Goal: Complete application form

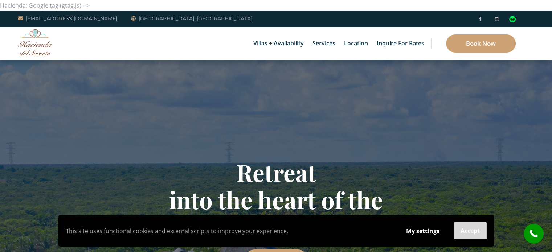
click at [466, 228] on button "Accept" at bounding box center [469, 230] width 33 height 17
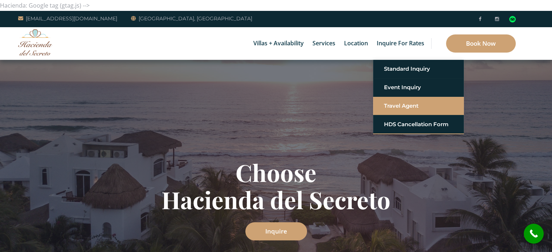
click at [403, 110] on link "Travel Agent" at bounding box center [418, 105] width 69 height 13
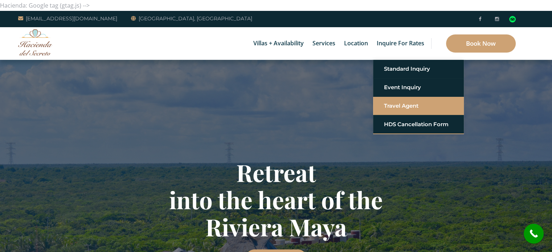
click at [395, 110] on link "Travel Agent" at bounding box center [418, 105] width 69 height 13
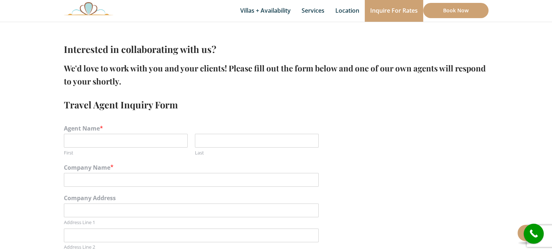
scroll to position [181, 0]
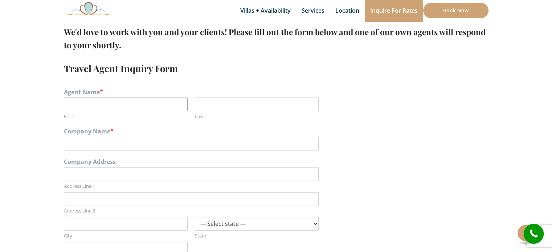
click at [110, 104] on input "First" at bounding box center [126, 105] width 124 height 14
type input "Robin"
type input "Macdonald"
type input "RPM Roamings"
type input "65 Parisian Crescent"
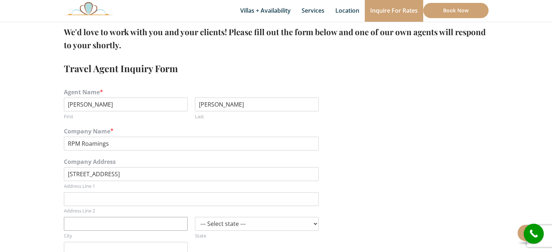
type input "Barrie"
select select "VT"
type input "409__"
type input "mrsmacd55@gmail.com"
type input "7057270020"
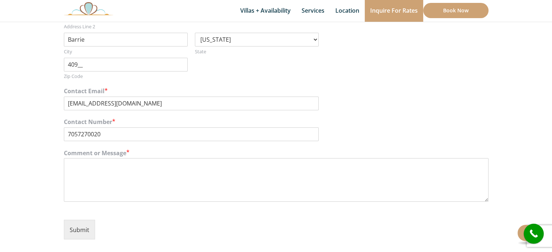
scroll to position [329, 0]
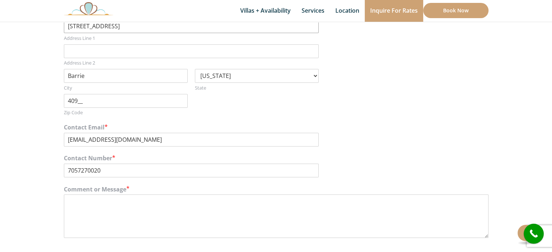
drag, startPoint x: 111, startPoint y: 100, endPoint x: 12, endPoint y: 104, distance: 98.3
click at [12, 104] on section "Interested in collaborating with us? We'd love to work with you and your client…" at bounding box center [276, 68] width 552 height 517
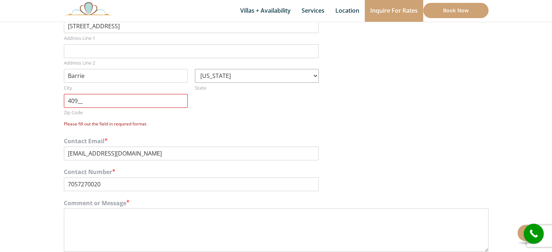
click at [247, 78] on select "--- Select state --- Alabama Alaska Arizona Arkansas California Colorado Connec…" at bounding box center [257, 76] width 124 height 14
click at [377, 81] on div "Company Address 65 Parisian Crescent Address Line 1 Address Line 2 Barrie City …" at bounding box center [276, 70] width 424 height 128
drag, startPoint x: 142, startPoint y: 156, endPoint x: 20, endPoint y: 156, distance: 121.5
click at [20, 156] on section "Interested in collaborating with us? We'd love to work with you and your client…" at bounding box center [276, 76] width 552 height 532
click at [27, 154] on section "Interested in collaborating with us? We'd love to work with you and your client…" at bounding box center [276, 76] width 552 height 532
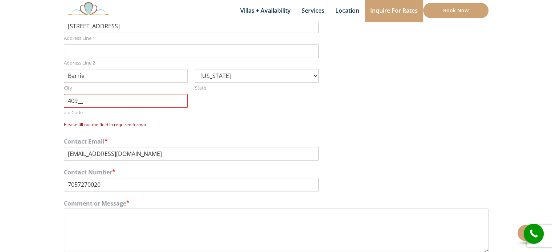
click at [91, 106] on input "409__" at bounding box center [126, 101] width 124 height 14
type input "4____"
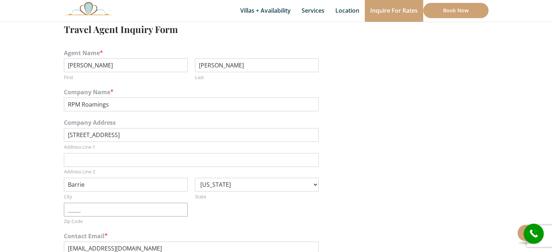
scroll to position [39, 0]
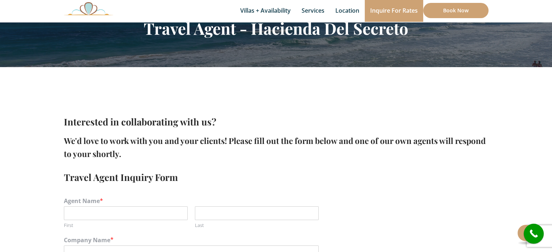
scroll to position [109, 0]
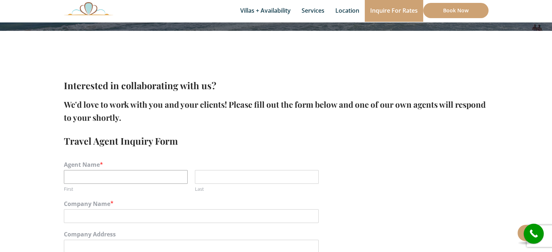
click at [107, 176] on input "First" at bounding box center [126, 177] width 124 height 14
type input "Robin"
type input "Macdonald"
type input "RPM Roamings"
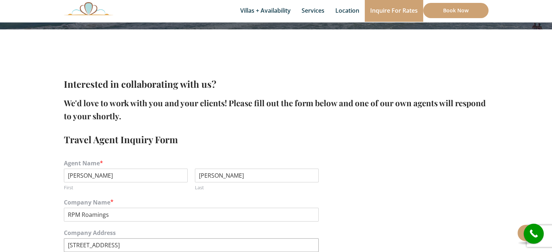
type input "[STREET_ADDRESS]"
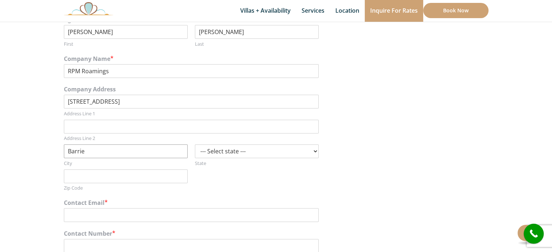
type input "Barrie"
select select "OH"
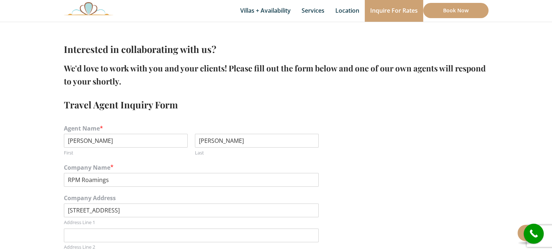
scroll to position [181, 0]
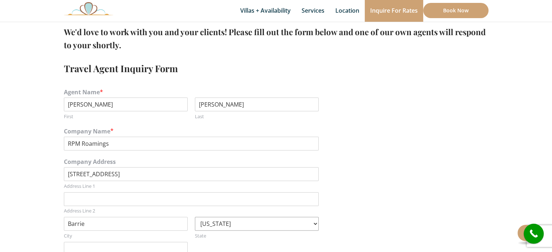
click at [316, 225] on select "--- Select state --- Alabama Alaska Arizona Arkansas California Colorado Connec…" at bounding box center [257, 224] width 124 height 14
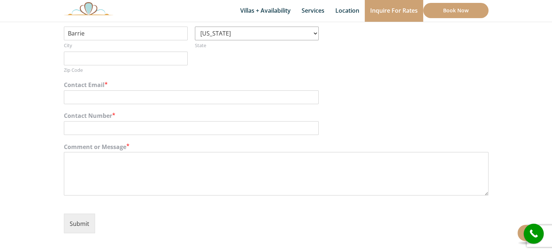
scroll to position [380, 0]
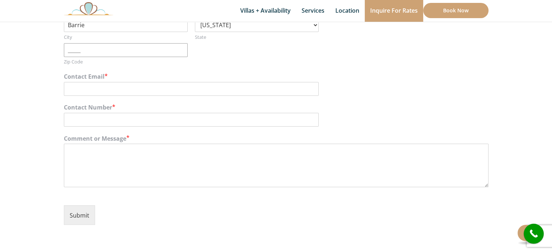
click at [86, 43] on input "Zip Code" at bounding box center [126, 50] width 124 height 14
type input "00000"
click at [81, 87] on input "Contact Email *" at bounding box center [191, 89] width 255 height 14
type input "robin@rpmroamings.com"
click at [78, 116] on input "Contact Number *" at bounding box center [191, 120] width 255 height 14
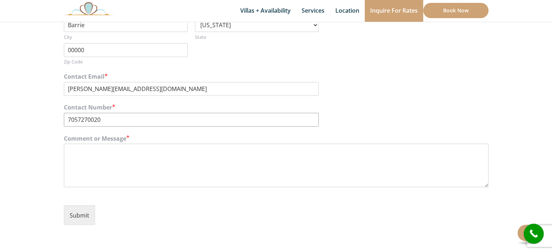
type input "7057270020"
click at [71, 147] on textarea "Comment or Message *" at bounding box center [276, 166] width 424 height 44
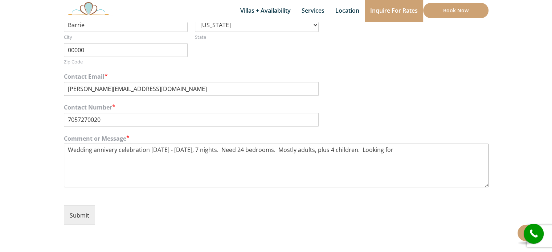
click at [231, 147] on textarea "Wedding annivery celebration Dec 27 - Jan 3, 7 nights. Need 24 bedrooms. Mostly…" at bounding box center [276, 166] width 424 height 44
click at [434, 147] on textarea "Wedding annivery celebration Dec 27 - Jan 3, 7 nights. Need 22-24 bedrooms, 48 …" at bounding box center [276, 166] width 424 height 44
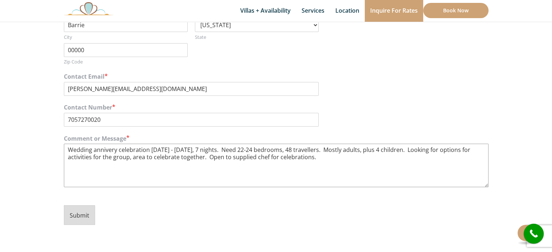
type textarea "Wedding annivery celebration Dec 27 - Jan 3, 7 nights. Need 22-24 bedrooms, 48 …"
click at [79, 216] on font "Submit" at bounding box center [80, 215] width 20 height 8
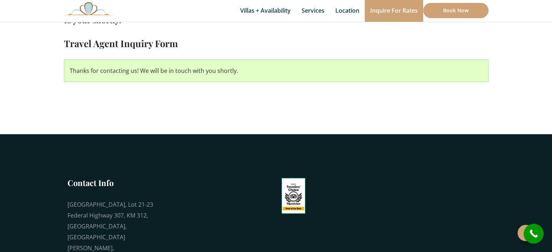
scroll to position [229, 0]
